Goal: Information Seeking & Learning: Learn about a topic

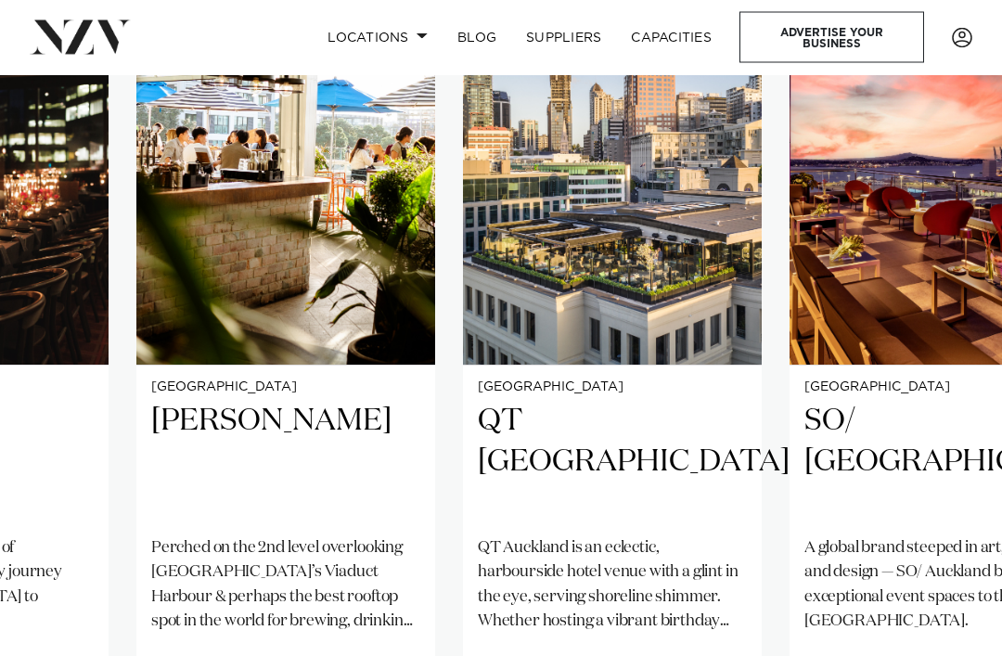
scroll to position [988, 0]
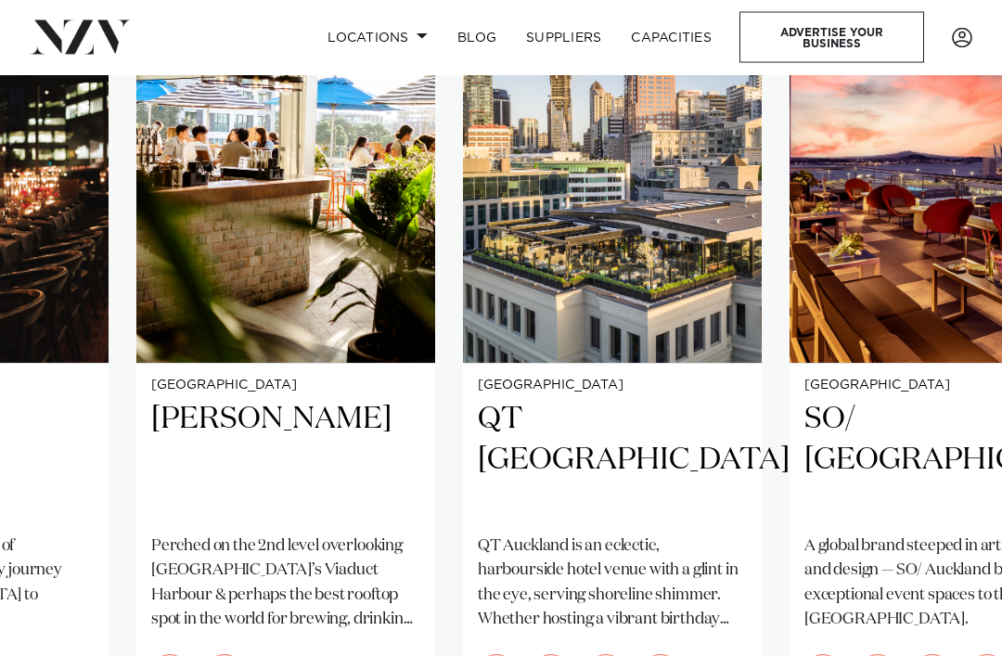
click at [651, 364] on img "7 / 8" at bounding box center [612, 163] width 299 height 401
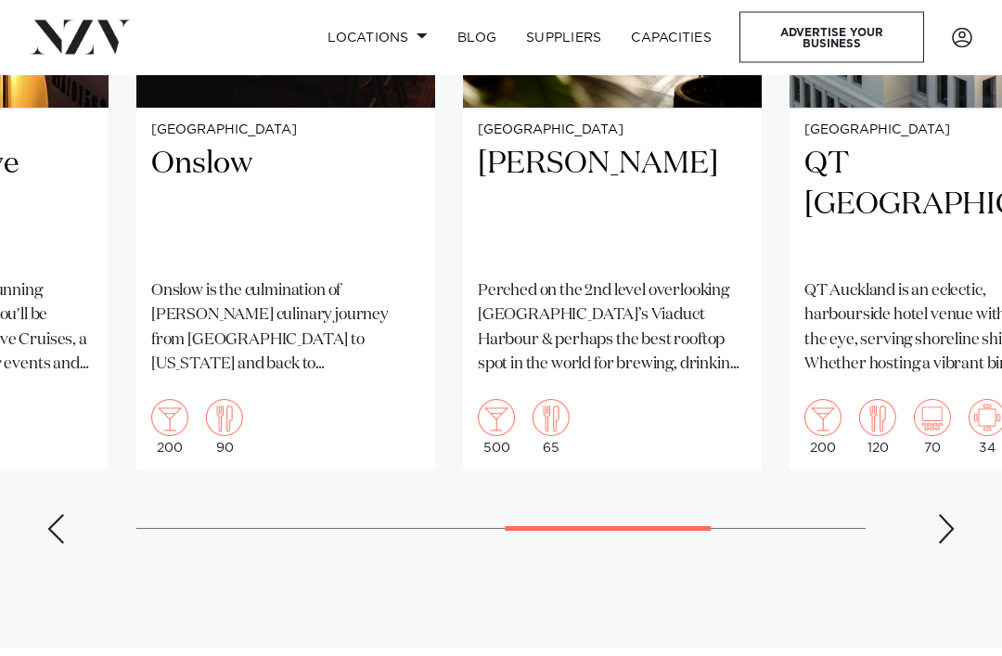
scroll to position [1247, 0]
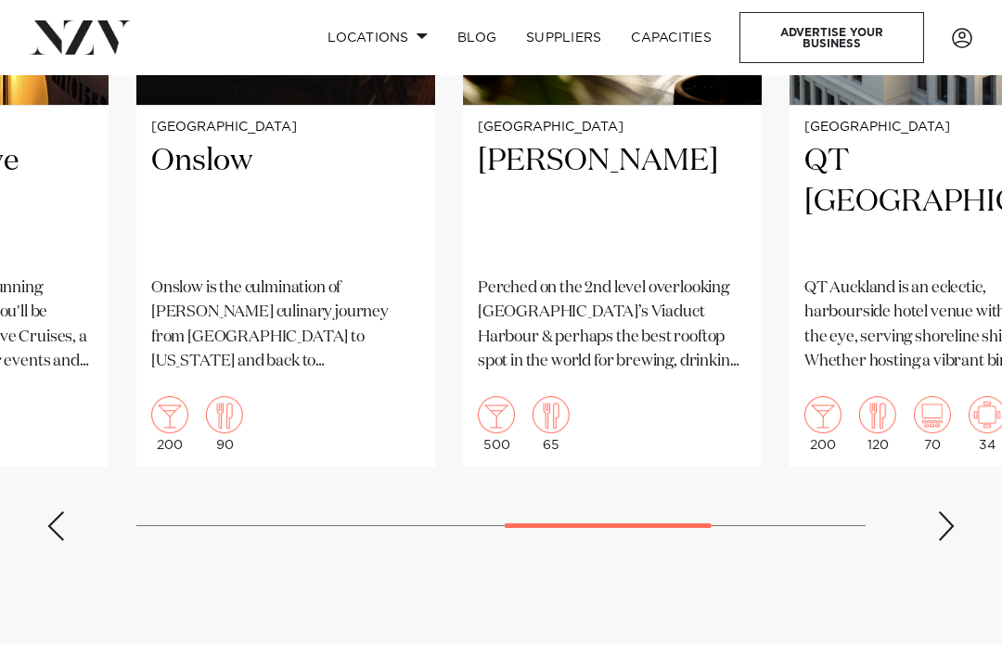
click at [658, 374] on p "Perched on the 2nd level overlooking [GEOGRAPHIC_DATA]’s Viaduct Harbour & perh…" at bounding box center [612, 325] width 269 height 97
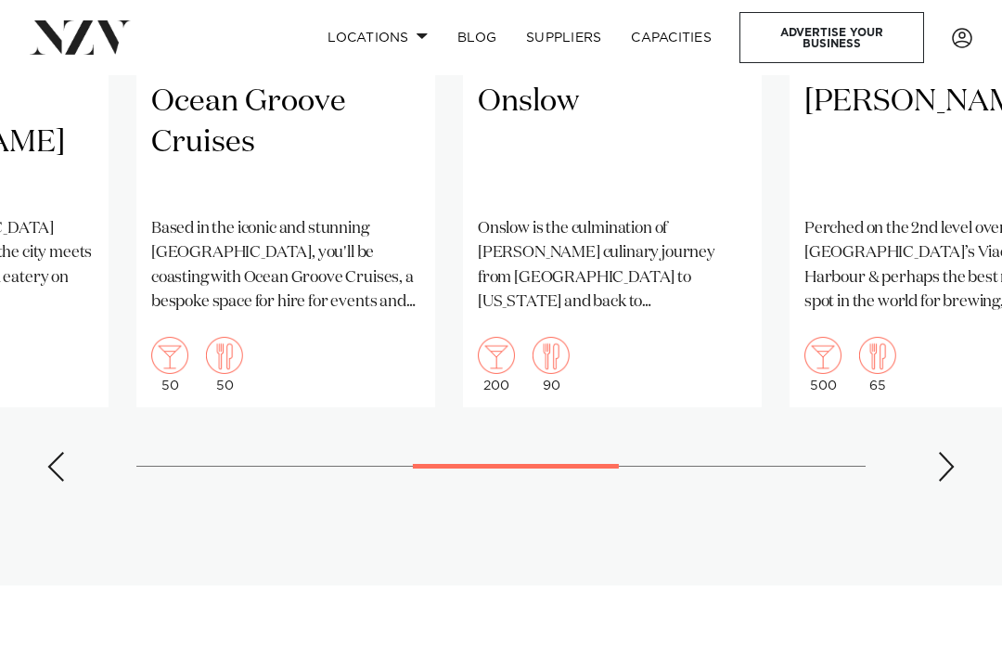
click at [277, 202] on h2 "Ocean Groove Cruises" at bounding box center [285, 142] width 269 height 121
